Goal: Information Seeking & Learning: Check status

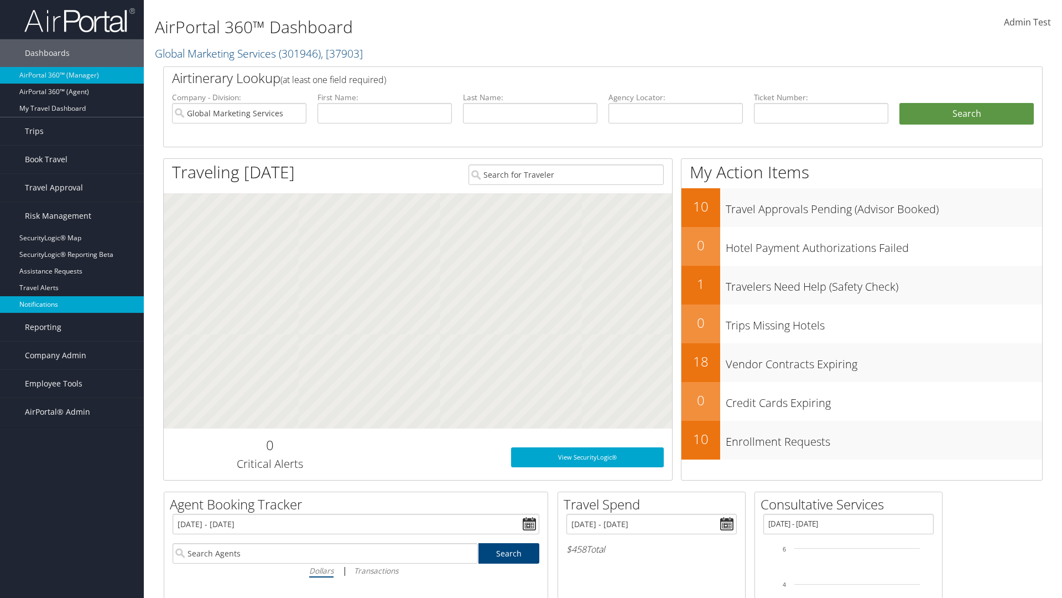
click at [72, 304] on link "Notifications" at bounding box center [72, 304] width 144 height 17
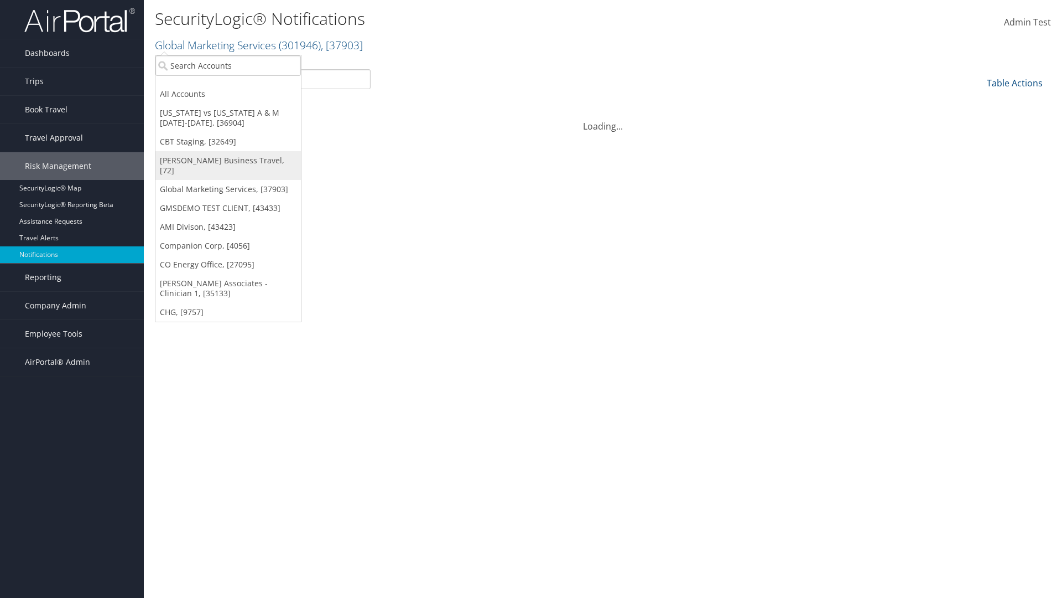
click at [228, 160] on link "[PERSON_NAME] Business Travel, [72]" at bounding box center [229, 165] width 146 height 29
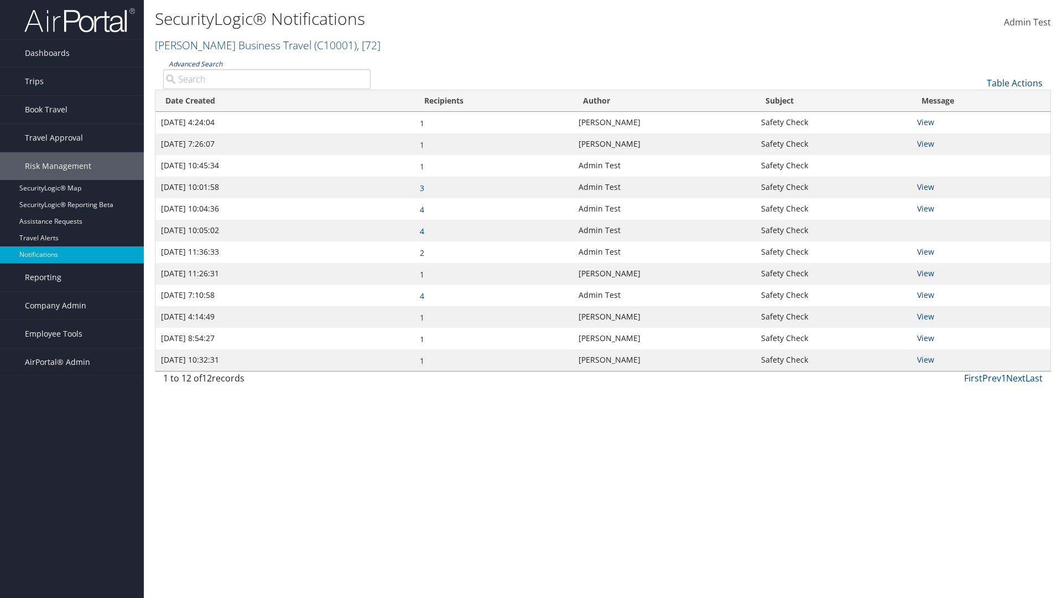
click at [195, 64] on link "Advanced Search" at bounding box center [196, 63] width 54 height 9
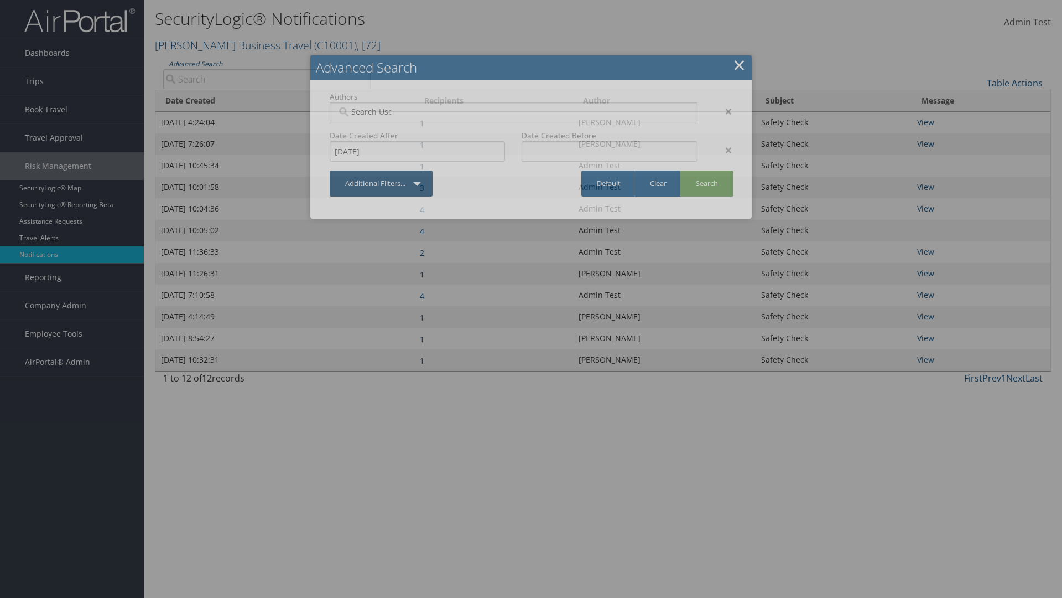
click at [723, 149] on div "×" at bounding box center [723, 149] width 35 height 13
click at [723, 111] on div "×" at bounding box center [723, 111] width 35 height 13
click at [381, 170] on link "Additional Filters..." at bounding box center [381, 183] width 103 height 26
click at [0, 0] on link "Author" at bounding box center [0, 0] width 0 height 0
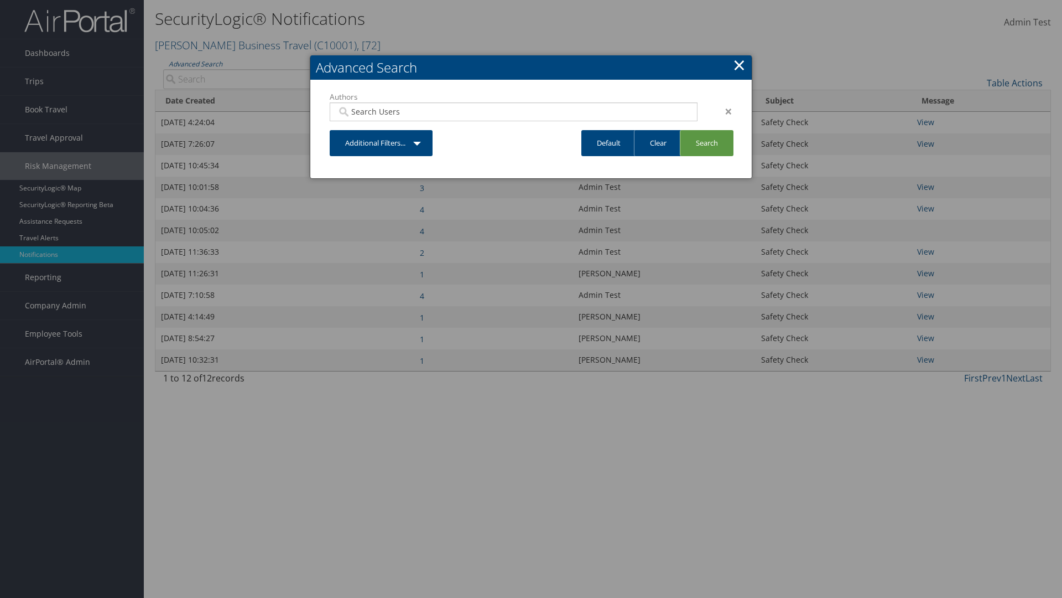
click at [381, 143] on link "Additional Filters..." at bounding box center [381, 143] width 103 height 26
click at [0, 0] on link "Date Created" at bounding box center [0, 0] width 0 height 0
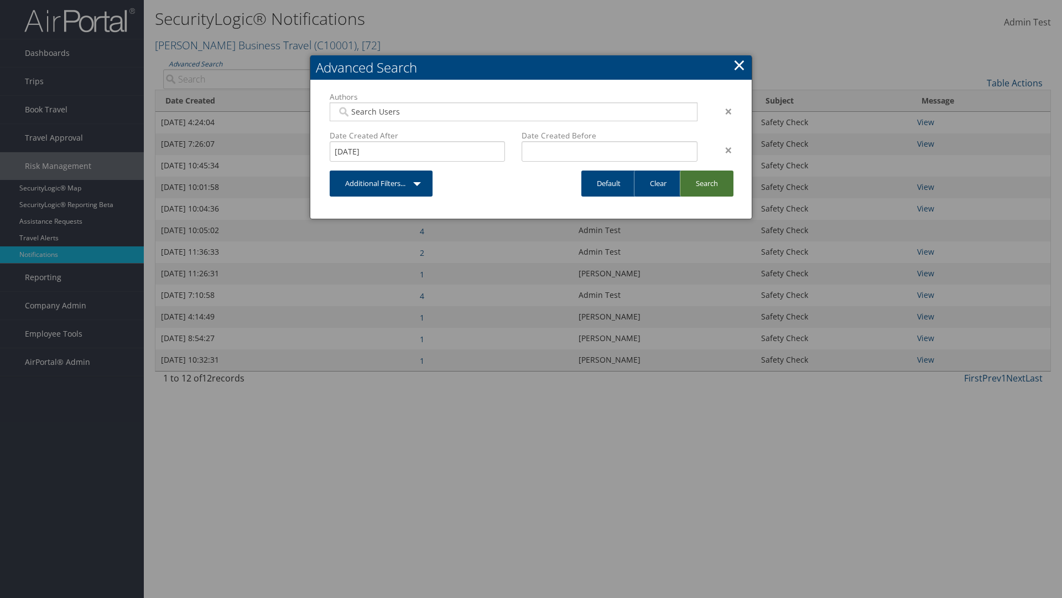
type input "8/11/2025"
click at [707, 183] on link "Search" at bounding box center [707, 183] width 54 height 26
